Goal: Task Accomplishment & Management: Manage account settings

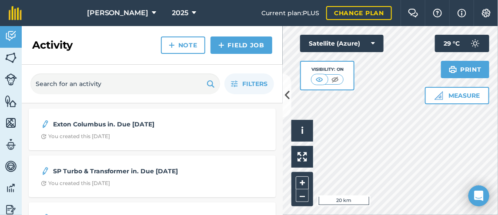
scroll to position [44, 0]
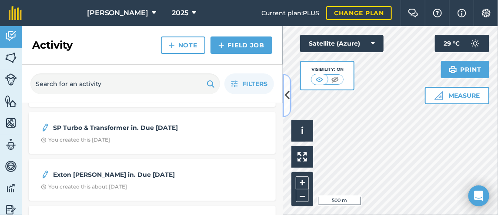
click at [285, 95] on icon at bounding box center [287, 95] width 5 height 15
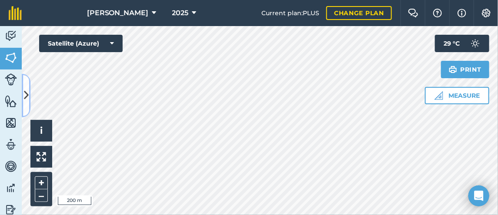
click at [27, 95] on icon at bounding box center [26, 95] width 5 height 15
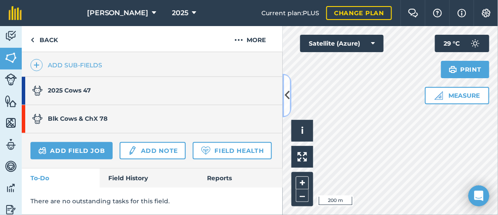
scroll to position [218, 0]
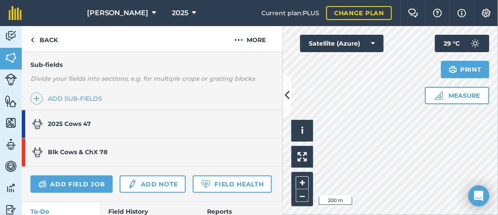
click at [96, 148] on strong "Blk Cows & ChX 78" at bounding box center [78, 152] width 60 height 8
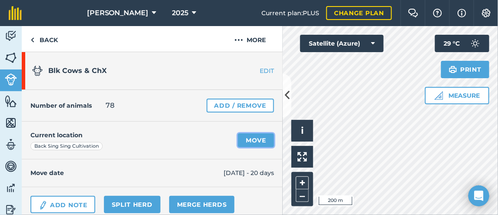
click at [246, 138] on link "Move" at bounding box center [256, 141] width 36 height 14
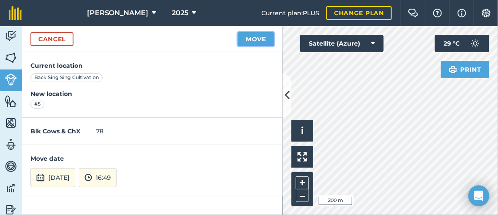
click at [255, 39] on button "Move" at bounding box center [256, 39] width 36 height 14
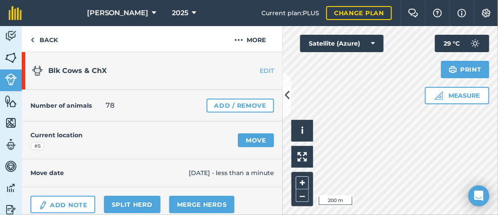
scroll to position [44, 0]
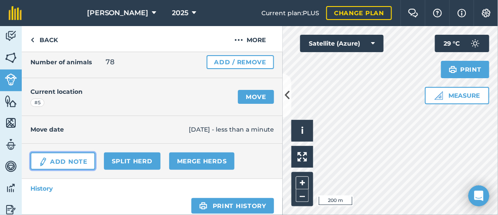
click at [67, 155] on link "Add Note" at bounding box center [62, 161] width 65 height 17
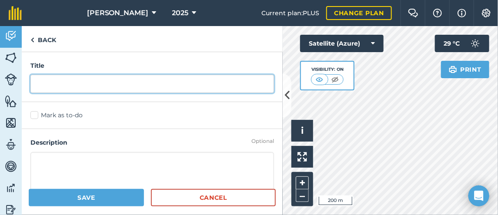
click at [56, 80] on input "text" at bounding box center [152, 84] width 244 height 18
type input "Bidson SP Bulls in. Due [DATE]"
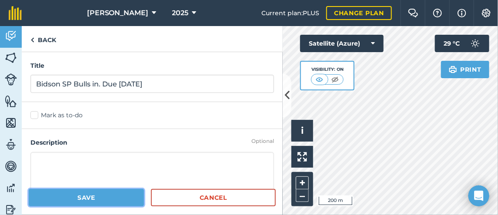
click at [106, 198] on button "Save" at bounding box center [86, 197] width 115 height 17
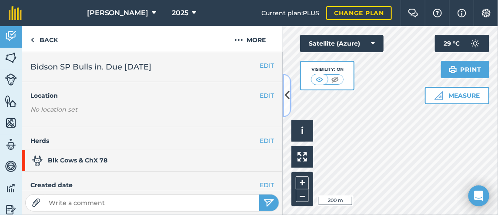
click at [285, 96] on icon at bounding box center [287, 95] width 5 height 15
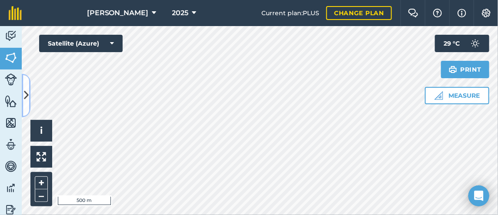
click at [26, 97] on icon at bounding box center [26, 95] width 5 height 15
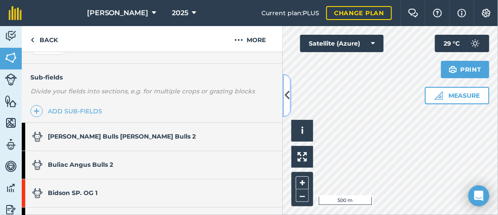
scroll to position [218, 0]
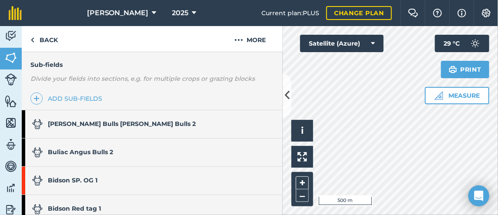
click at [80, 121] on strong "[PERSON_NAME] Bulls [PERSON_NAME] Bulls 2" at bounding box center [122, 124] width 148 height 8
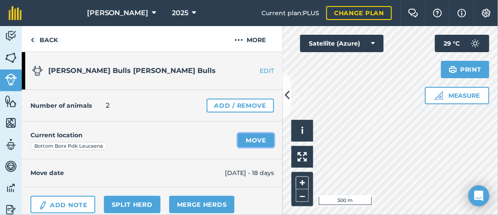
click at [245, 139] on link "Move" at bounding box center [256, 141] width 36 height 14
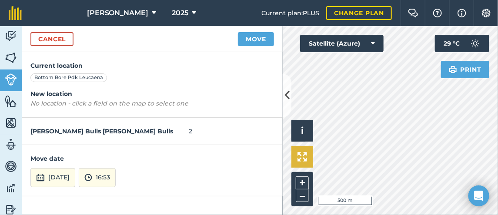
click at [309, 147] on div "Hello i © 2025 TomTom, Microsoft 500 m + – Satellite (Azure) Print 29 ° C" at bounding box center [390, 120] width 215 height 189
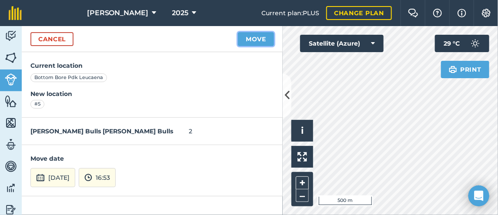
click at [249, 37] on button "Move" at bounding box center [256, 39] width 36 height 14
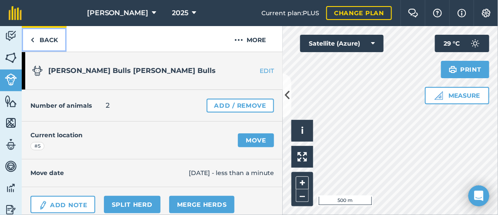
click at [32, 38] on img at bounding box center [32, 40] width 4 height 10
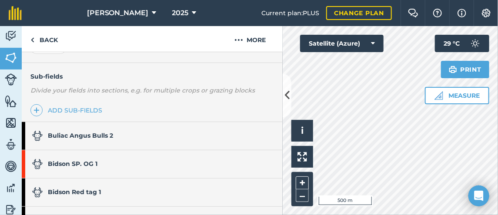
scroll to position [218, 0]
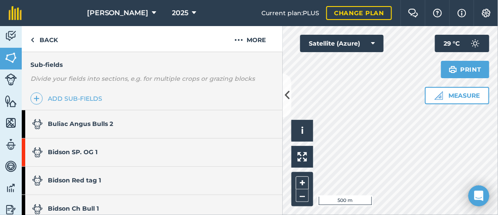
click at [94, 149] on strong "Bidson SP. OG 1" at bounding box center [73, 152] width 50 height 8
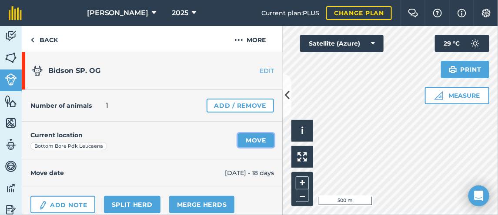
click at [247, 141] on link "Move" at bounding box center [256, 141] width 36 height 14
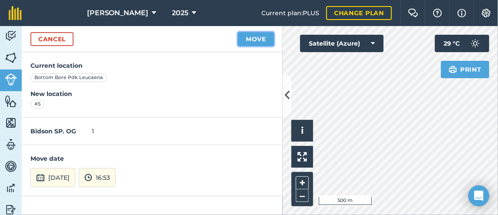
click at [250, 39] on button "Move" at bounding box center [256, 39] width 36 height 14
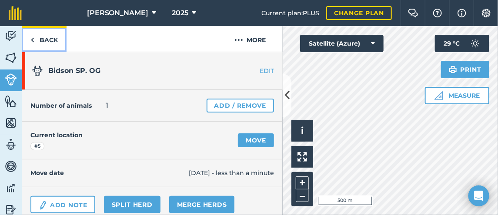
click at [33, 38] on img at bounding box center [32, 40] width 4 height 10
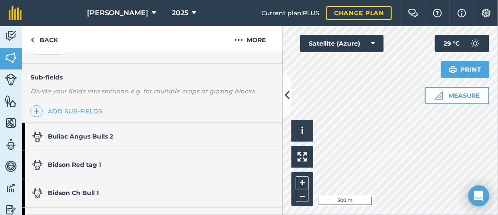
scroll to position [218, 0]
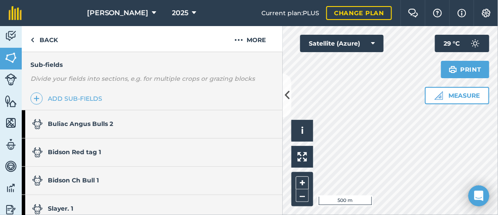
click at [93, 120] on strong "Buliac Angus Bulls 2" at bounding box center [80, 124] width 65 height 8
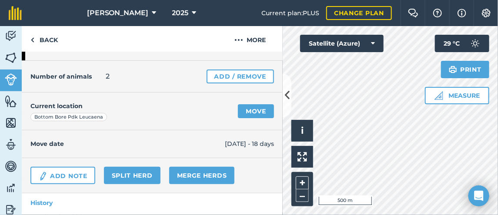
scroll to position [42, 0]
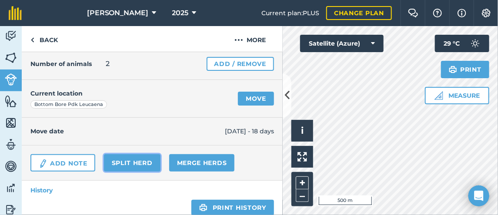
click at [129, 161] on link "Split herd" at bounding box center [132, 162] width 57 height 17
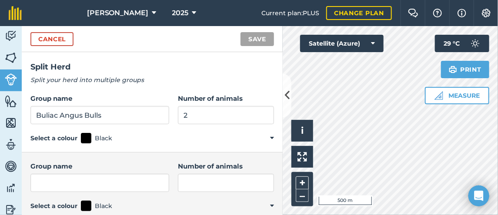
scroll to position [44, 0]
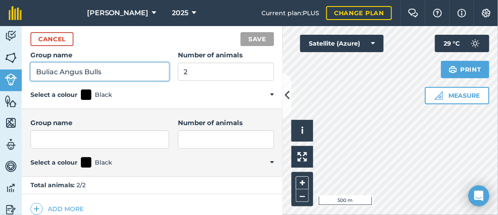
click at [103, 71] on input "Buliac Angus Bulls" at bounding box center [99, 72] width 139 height 18
type input "Buliac Angus Bull 1"
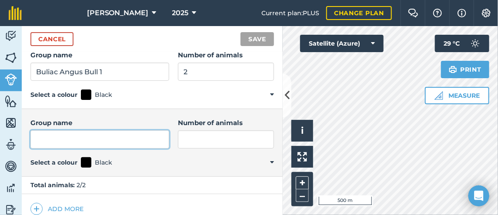
click at [98, 142] on input "Group name" at bounding box center [99, 140] width 139 height 18
type input "Buliac Angus Bull 2"
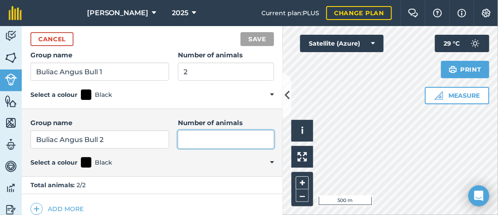
click at [190, 133] on input "Number of animals" at bounding box center [226, 140] width 96 height 18
type input "1"
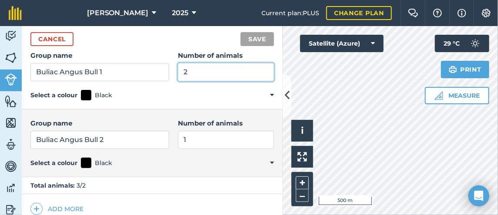
click at [186, 68] on input "2" at bounding box center [226, 72] width 96 height 18
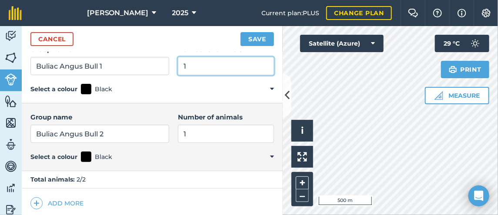
scroll to position [51, 0]
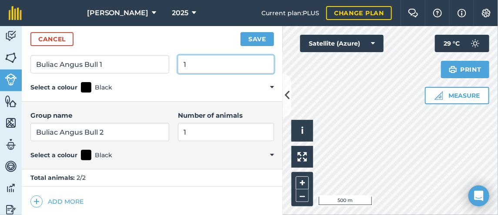
type input "1"
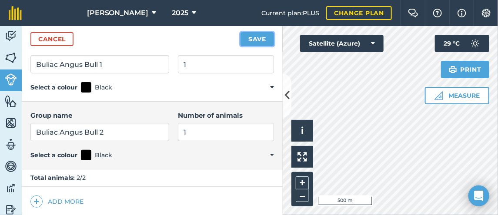
click at [252, 40] on button "Save" at bounding box center [258, 39] width 34 height 14
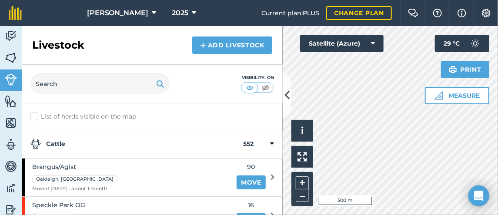
click at [426, 97] on div "Hello i © 2025 TomTom, Microsoft 500 m + – Satellite (Azure) Measure Print 29 °…" at bounding box center [390, 120] width 215 height 189
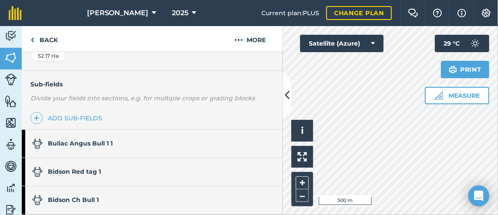
scroll to position [174, 0]
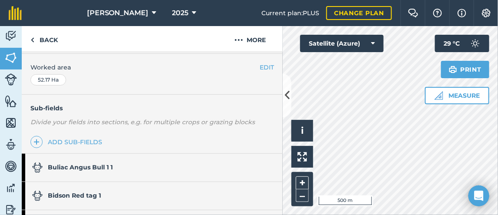
click at [114, 167] on link "Buliac Angus Bull 1 1" at bounding box center [148, 168] width 252 height 28
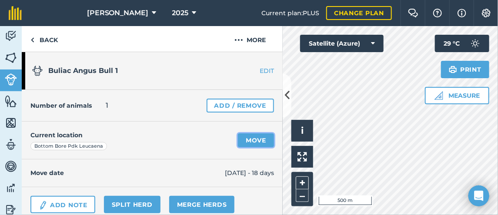
click at [245, 140] on link "Move" at bounding box center [256, 141] width 36 height 14
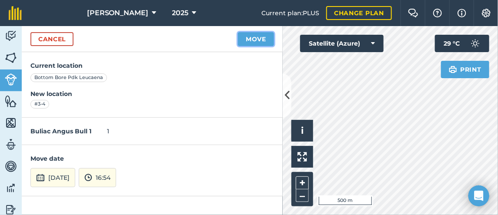
click at [254, 40] on button "Move" at bounding box center [256, 39] width 36 height 14
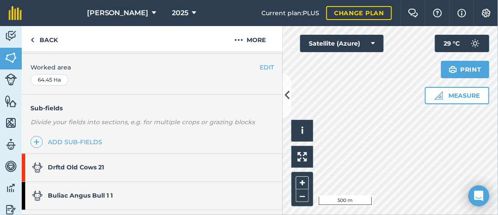
scroll to position [218, 0]
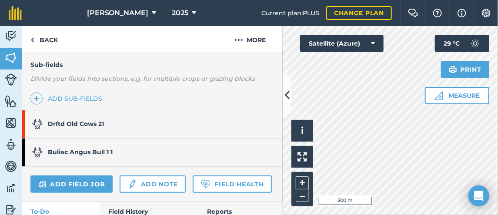
click at [97, 123] on strong "Drftd Old Cows 21" at bounding box center [76, 124] width 56 height 8
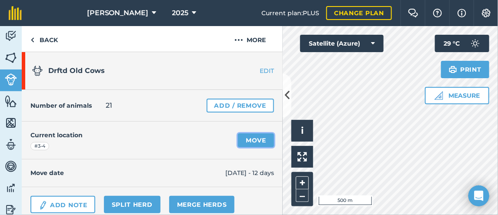
click at [248, 141] on link "Move" at bounding box center [256, 141] width 36 height 14
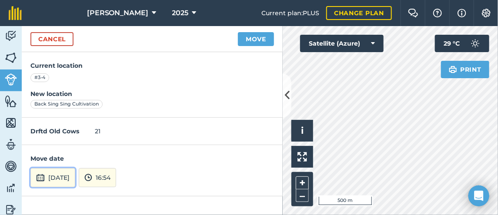
click at [74, 177] on button "[DATE]" at bounding box center [52, 177] width 45 height 19
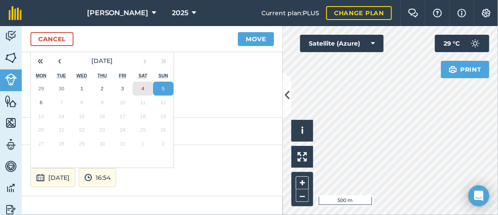
click at [141, 86] on abbr "4" at bounding box center [142, 89] width 3 height 6
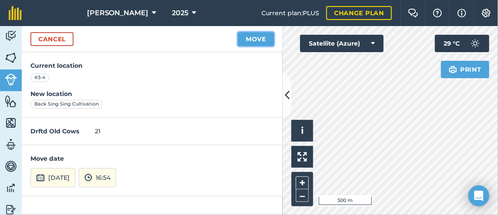
click at [249, 39] on button "Move" at bounding box center [256, 39] width 36 height 14
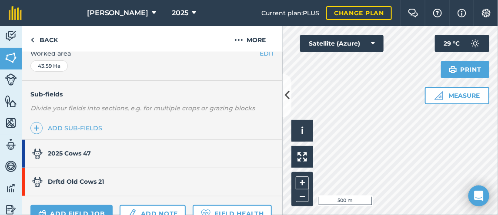
scroll to position [218, 0]
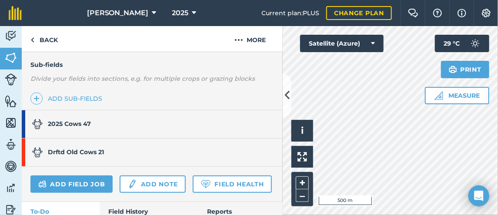
click at [109, 121] on link "2025 Cows 47" at bounding box center [148, 125] width 252 height 28
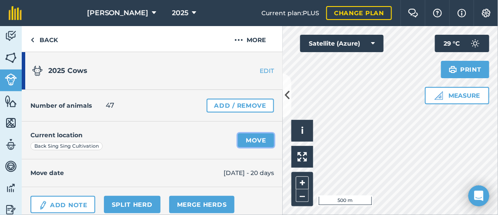
click at [248, 138] on link "Move" at bounding box center [256, 141] width 36 height 14
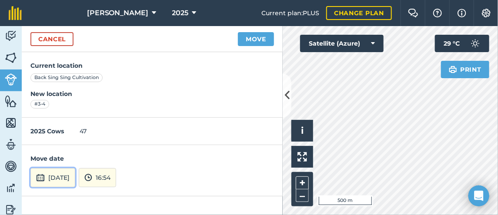
click at [58, 175] on button "[DATE]" at bounding box center [52, 177] width 45 height 19
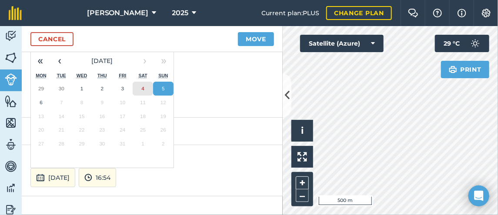
click at [143, 86] on abbr "4" at bounding box center [142, 89] width 3 height 6
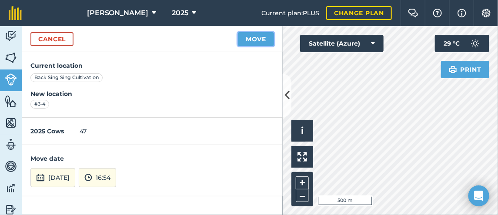
click at [253, 40] on button "Move" at bounding box center [256, 39] width 36 height 14
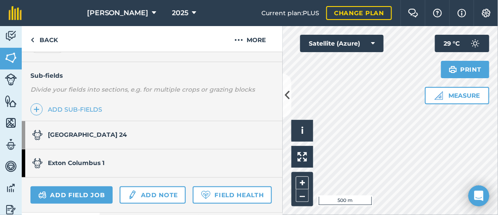
scroll to position [218, 0]
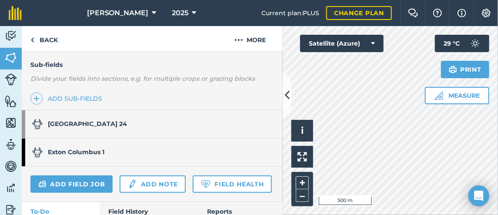
click at [88, 122] on strong "[GEOGRAPHIC_DATA] 24" at bounding box center [87, 124] width 79 height 8
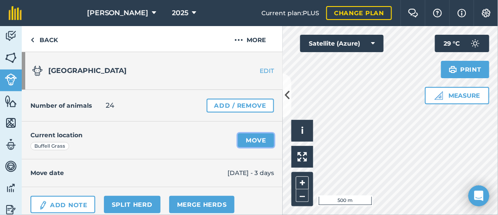
click at [245, 138] on link "Move" at bounding box center [256, 141] width 36 height 14
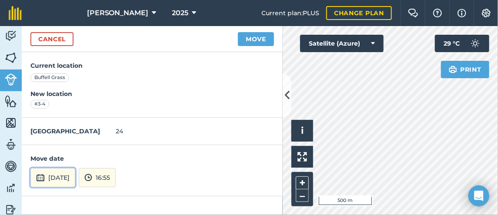
click at [64, 177] on button "[DATE]" at bounding box center [52, 177] width 45 height 19
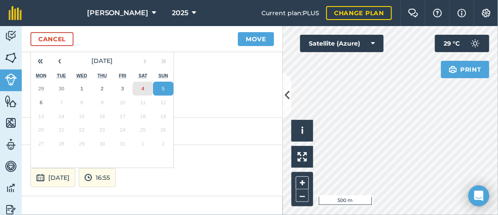
click at [144, 89] on abbr "4" at bounding box center [142, 89] width 3 height 6
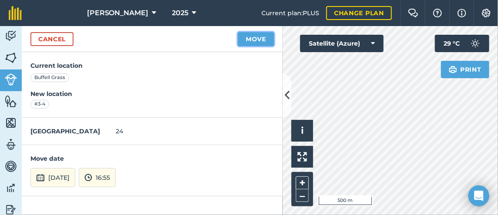
click at [250, 37] on button "Move" at bounding box center [256, 39] width 36 height 14
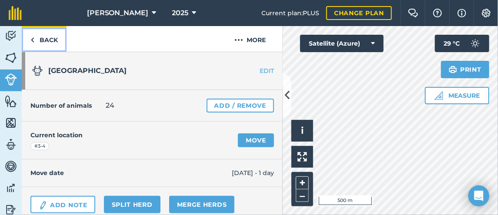
click at [32, 38] on img at bounding box center [32, 40] width 4 height 10
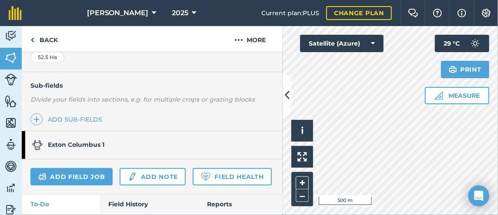
scroll to position [218, 0]
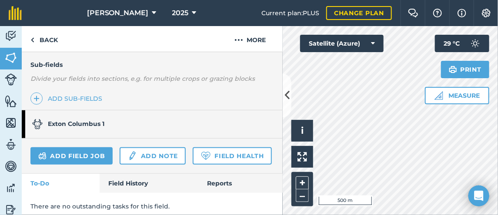
click at [99, 120] on strong "Exton Columbus 1" at bounding box center [76, 124] width 57 height 8
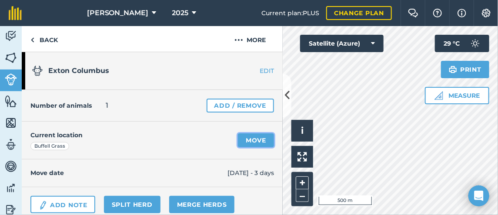
click at [253, 138] on link "Move" at bounding box center [256, 141] width 36 height 14
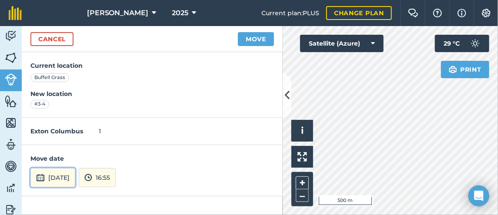
click at [72, 179] on button "[DATE]" at bounding box center [52, 177] width 45 height 19
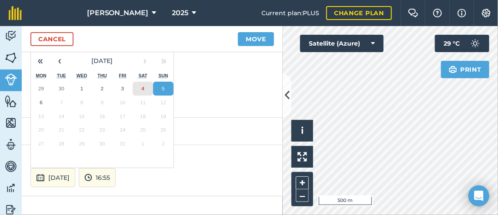
click at [142, 86] on abbr "4" at bounding box center [142, 89] width 3 height 6
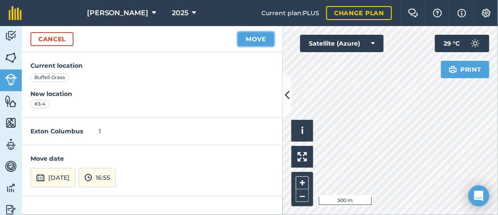
click at [246, 38] on button "Move" at bounding box center [256, 39] width 36 height 14
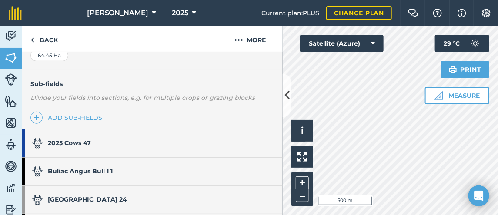
scroll to position [218, 0]
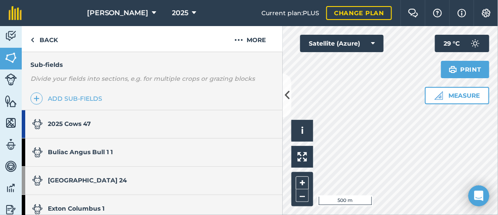
click at [91, 123] on link "2025 Cows 47" at bounding box center [148, 125] width 252 height 28
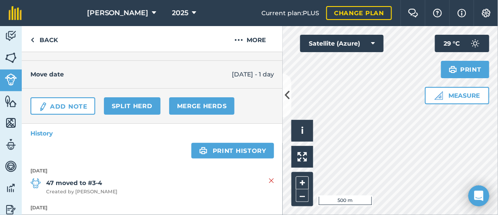
scroll to position [87, 0]
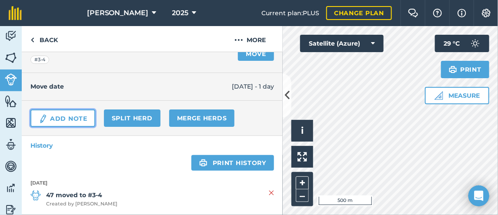
click at [76, 116] on link "Add Note" at bounding box center [62, 118] width 65 height 17
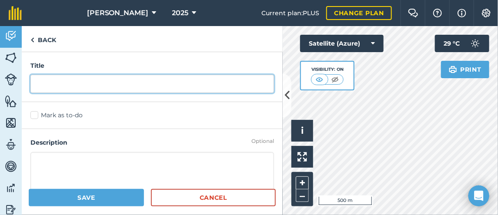
click at [56, 79] on input "text" at bounding box center [152, 84] width 244 height 18
type input "Columbus. Buliac in. Due [DATE]"
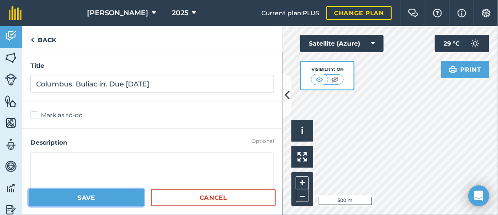
click at [104, 201] on button "Save" at bounding box center [86, 197] width 115 height 17
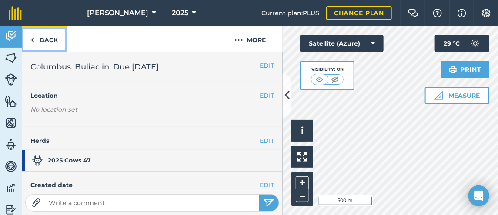
click at [33, 38] on img at bounding box center [32, 40] width 4 height 10
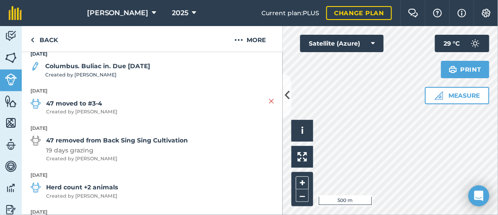
scroll to position [129, 0]
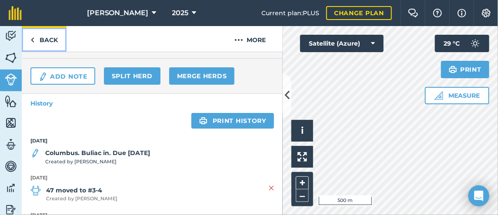
click at [32, 39] on img at bounding box center [32, 40] width 4 height 10
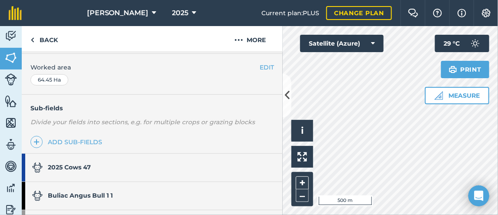
scroll to position [261, 0]
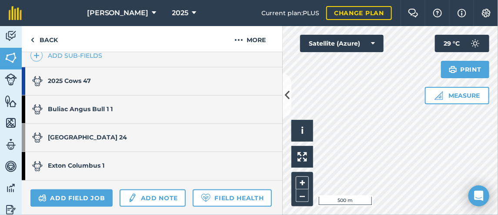
click at [98, 135] on strong "[GEOGRAPHIC_DATA] 24" at bounding box center [87, 138] width 79 height 8
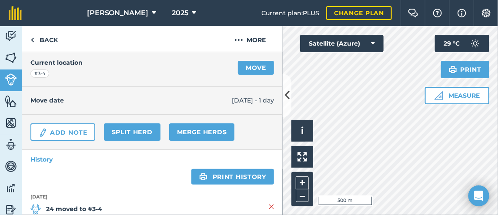
scroll to position [85, 0]
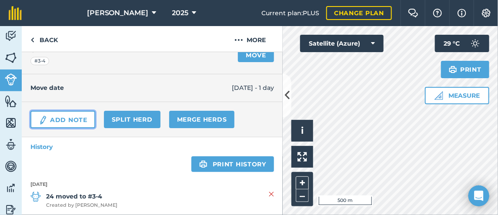
click at [73, 119] on link "Add Note" at bounding box center [62, 119] width 65 height 17
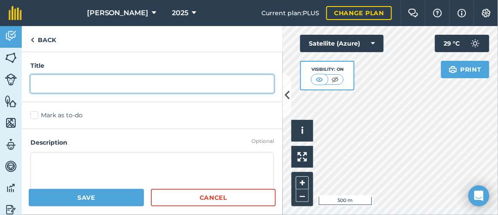
click at [53, 83] on input "text" at bounding box center [152, 84] width 244 height 18
type input "Buliac in. Due [DATE]"
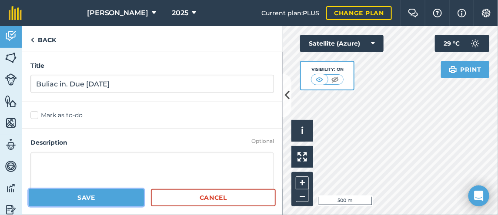
click at [98, 198] on button "Save" at bounding box center [86, 197] width 115 height 17
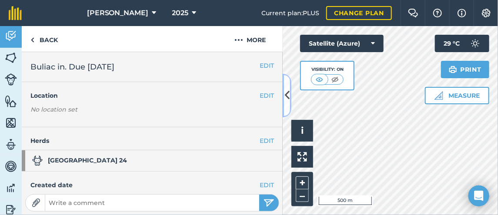
click at [289, 92] on icon at bounding box center [287, 95] width 5 height 15
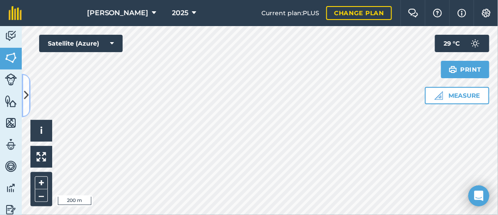
click at [27, 96] on icon at bounding box center [26, 95] width 5 height 15
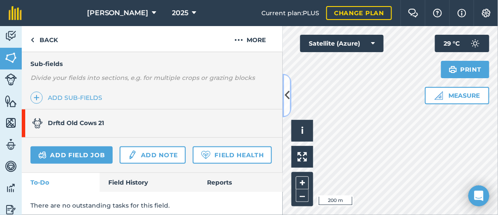
scroll to position [200, 0]
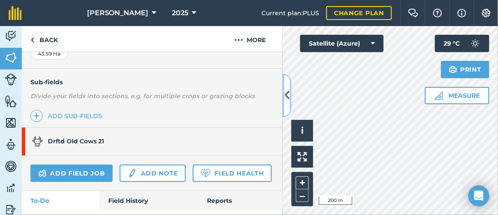
click at [288, 97] on icon at bounding box center [287, 95] width 5 height 15
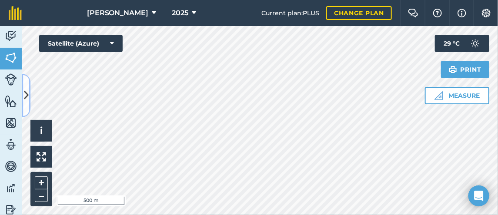
click at [25, 97] on icon at bounding box center [26, 95] width 5 height 15
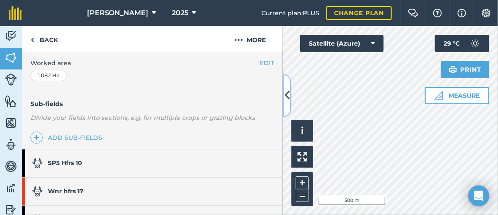
scroll to position [218, 0]
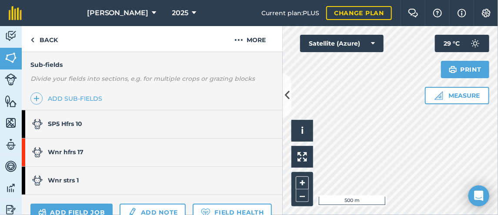
click at [84, 125] on link "SP5 Hfrs 10" at bounding box center [148, 125] width 252 height 28
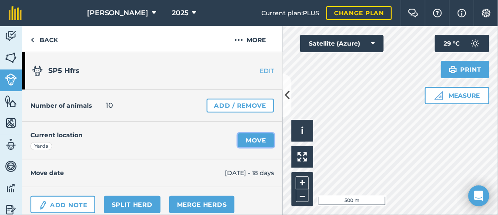
click at [247, 138] on link "Move" at bounding box center [256, 141] width 36 height 14
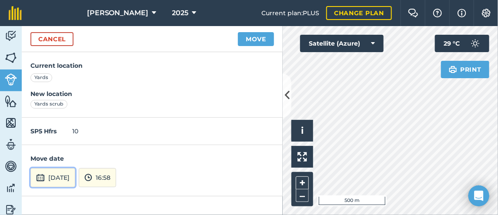
click at [64, 181] on button "[DATE]" at bounding box center [52, 177] width 45 height 19
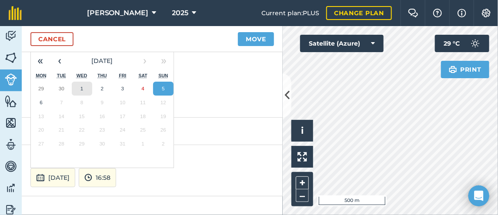
click at [82, 89] on abbr "1" at bounding box center [82, 89] width 3 height 6
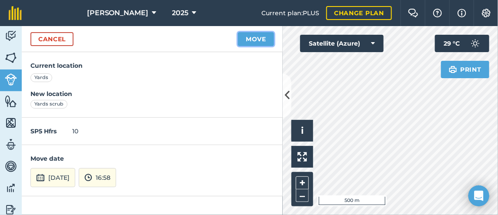
click at [251, 39] on button "Move" at bounding box center [256, 39] width 36 height 14
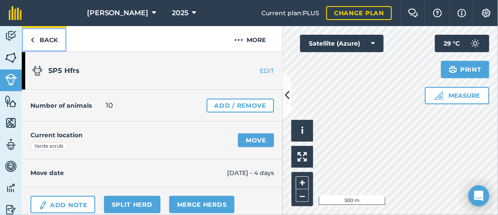
click at [33, 38] on img at bounding box center [32, 40] width 4 height 10
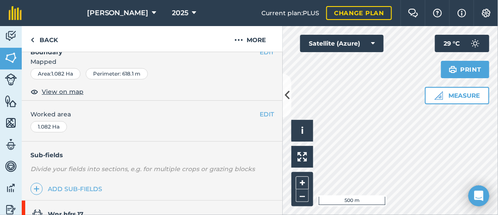
scroll to position [174, 0]
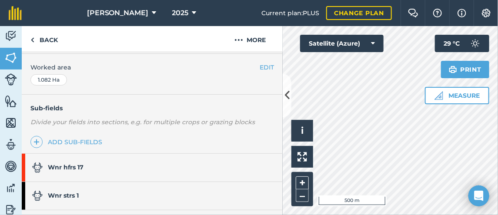
click at [80, 168] on strong "Wnr hfrs 17" at bounding box center [66, 168] width 36 height 8
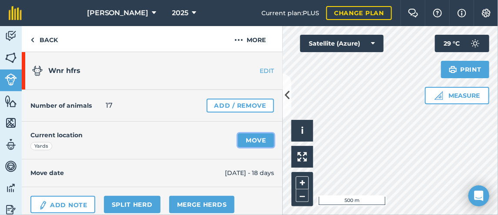
click at [251, 140] on link "Move" at bounding box center [256, 141] width 36 height 14
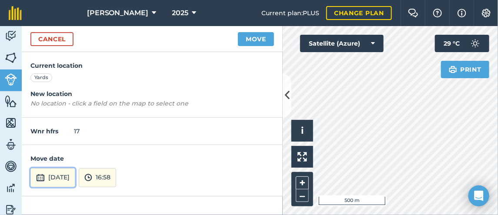
click at [63, 175] on button "[DATE]" at bounding box center [52, 177] width 45 height 19
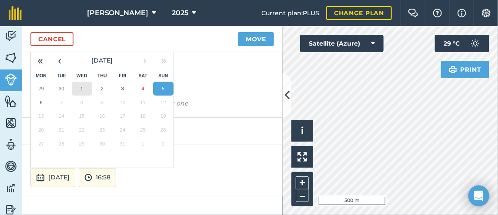
click at [80, 88] on button "1" at bounding box center [82, 89] width 20 height 14
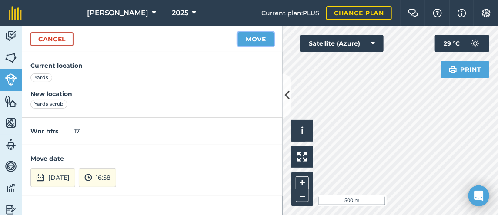
click at [249, 40] on button "Move" at bounding box center [256, 39] width 36 height 14
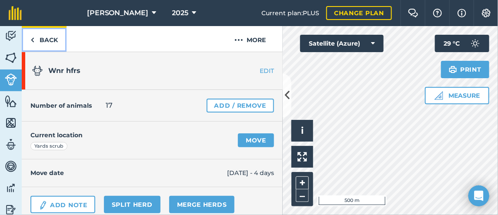
click at [32, 38] on img at bounding box center [32, 40] width 4 height 10
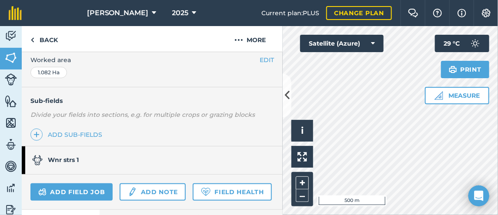
scroll to position [218, 0]
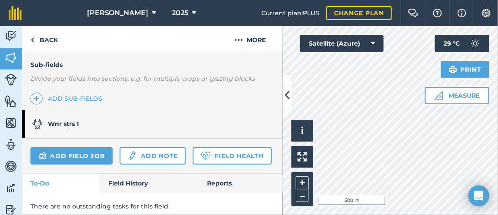
click at [77, 120] on strong "Wnr strs 1" at bounding box center [63, 124] width 31 height 8
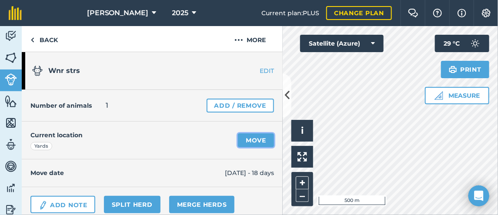
click at [245, 139] on link "Move" at bounding box center [256, 141] width 36 height 14
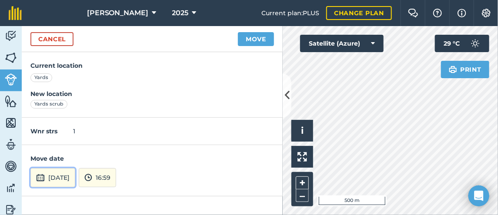
click at [75, 179] on button "[DATE]" at bounding box center [52, 177] width 45 height 19
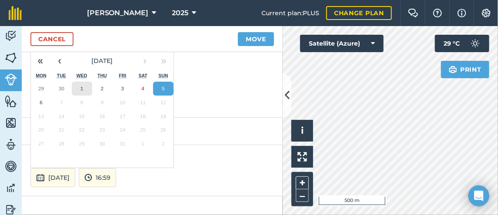
click at [81, 87] on abbr "1" at bounding box center [82, 89] width 3 height 6
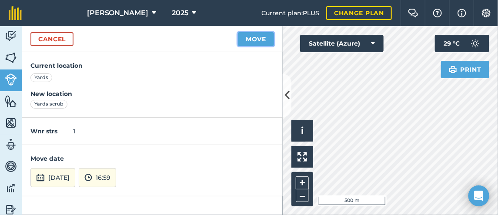
click at [260, 40] on button "Move" at bounding box center [256, 39] width 36 height 14
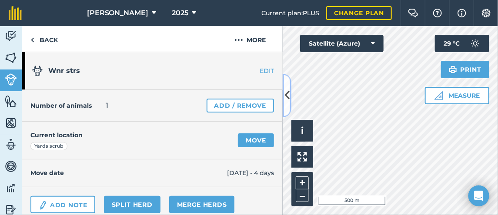
click at [288, 90] on icon at bounding box center [287, 95] width 5 height 15
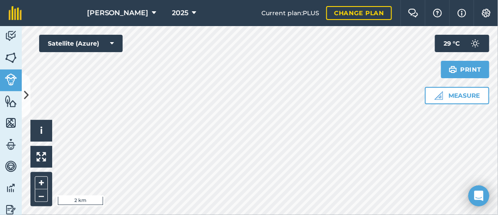
click at [251, 19] on div "Bidson 2025 Current plan : PLUS Change plan Farm Chat Help Info Settings Bidson…" at bounding box center [249, 107] width 498 height 215
click at [26, 96] on icon at bounding box center [26, 95] width 5 height 15
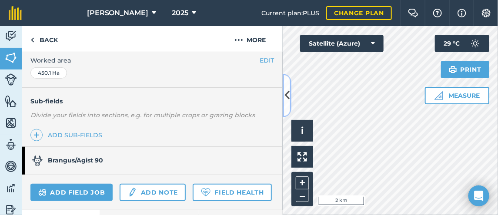
scroll to position [218, 0]
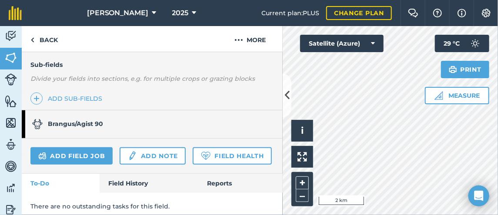
click at [106, 122] on link "Brangus/Agist 90" at bounding box center [148, 125] width 252 height 28
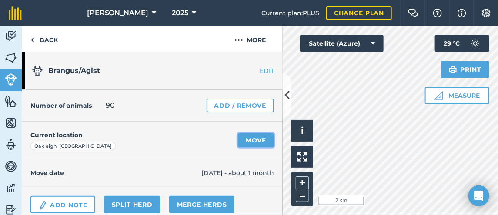
click at [243, 139] on link "Move" at bounding box center [256, 141] width 36 height 14
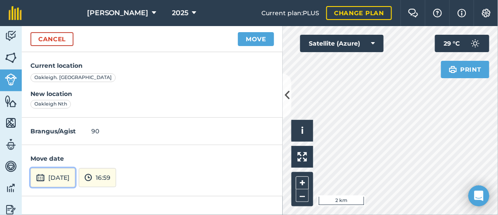
click at [75, 177] on button "[DATE]" at bounding box center [52, 177] width 45 height 19
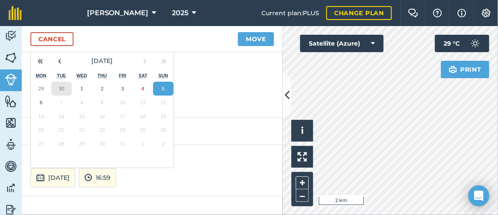
click at [63, 87] on abbr "30" at bounding box center [62, 89] width 6 height 6
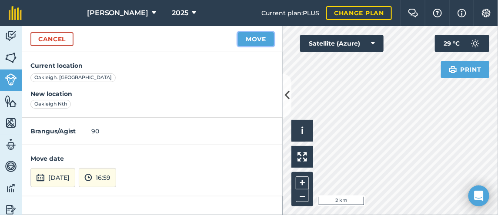
click at [258, 37] on button "Move" at bounding box center [256, 39] width 36 height 14
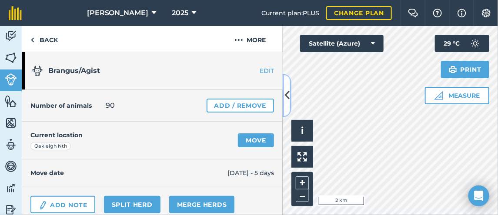
click at [285, 95] on icon at bounding box center [287, 95] width 5 height 15
